Goal: Register for event/course

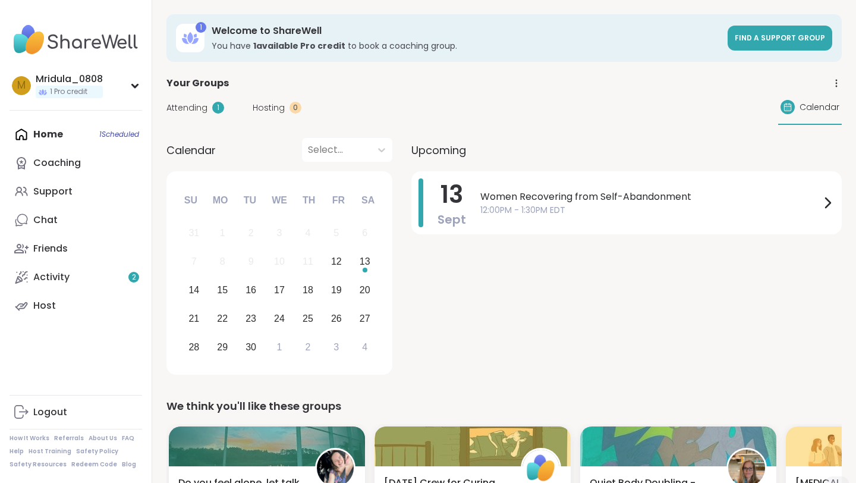
click at [199, 107] on span "Attending" at bounding box center [187, 108] width 41 height 12
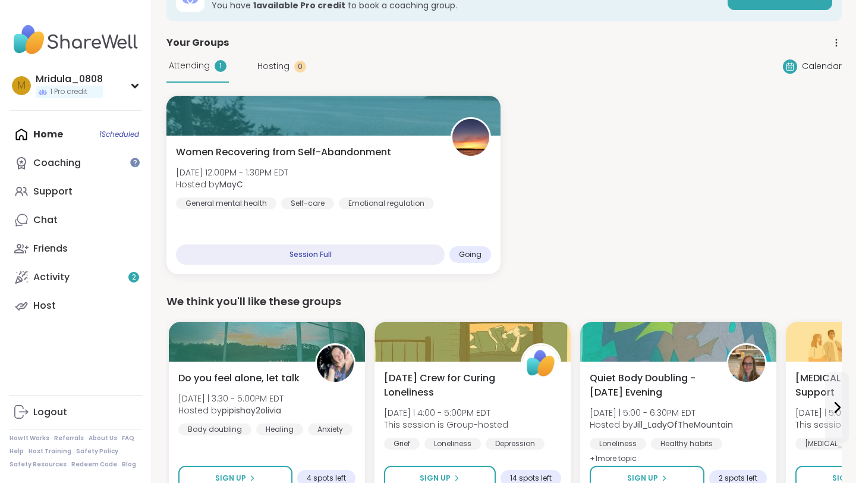
scroll to position [68, 0]
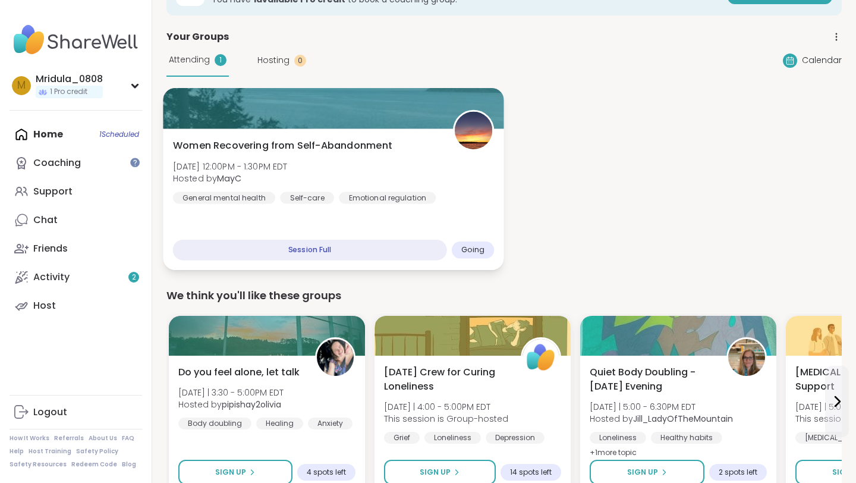
click at [472, 130] on img at bounding box center [473, 130] width 37 height 37
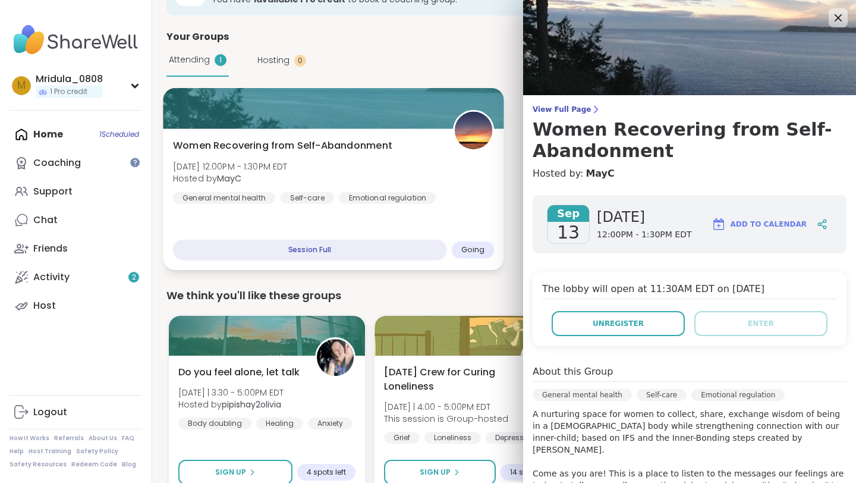
click at [221, 177] on b "MayC" at bounding box center [229, 178] width 24 height 12
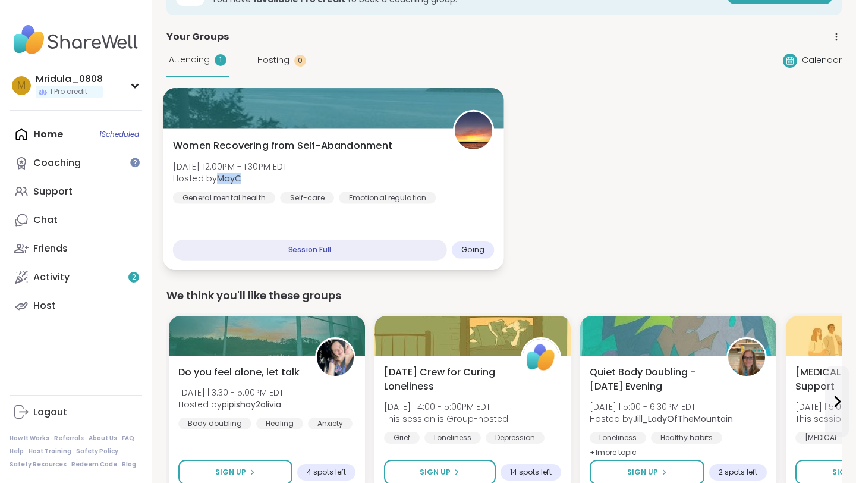
click at [221, 177] on b "MayC" at bounding box center [229, 178] width 24 height 12
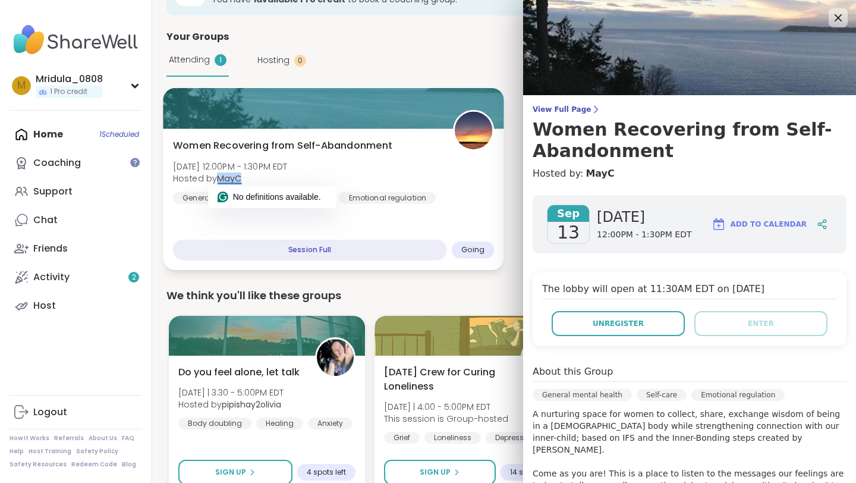
click at [389, 259] on div "Session Full" at bounding box center [310, 250] width 274 height 21
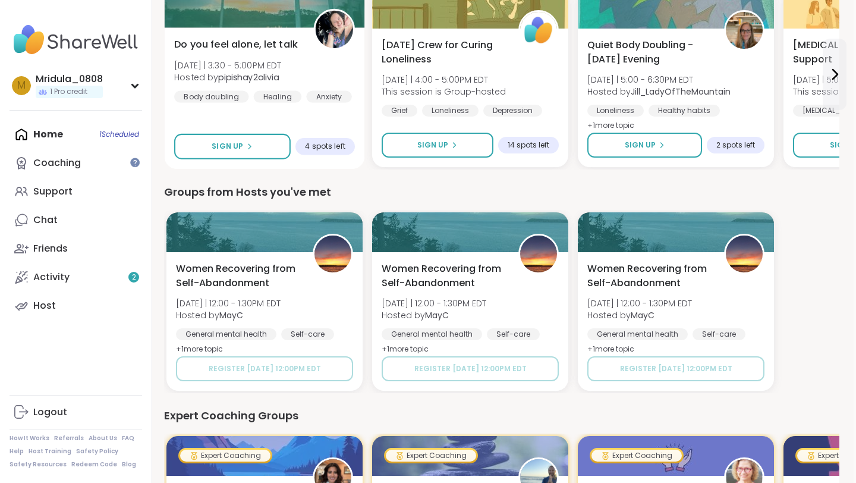
scroll to position [395, 2]
click at [326, 311] on div "Women Recovering from Self-Abandonment [DATE] | 12:00 - 1:30PM EDT Hosted by Ma…" at bounding box center [265, 309] width 177 height 95
